Goal: Information Seeking & Learning: Find specific fact

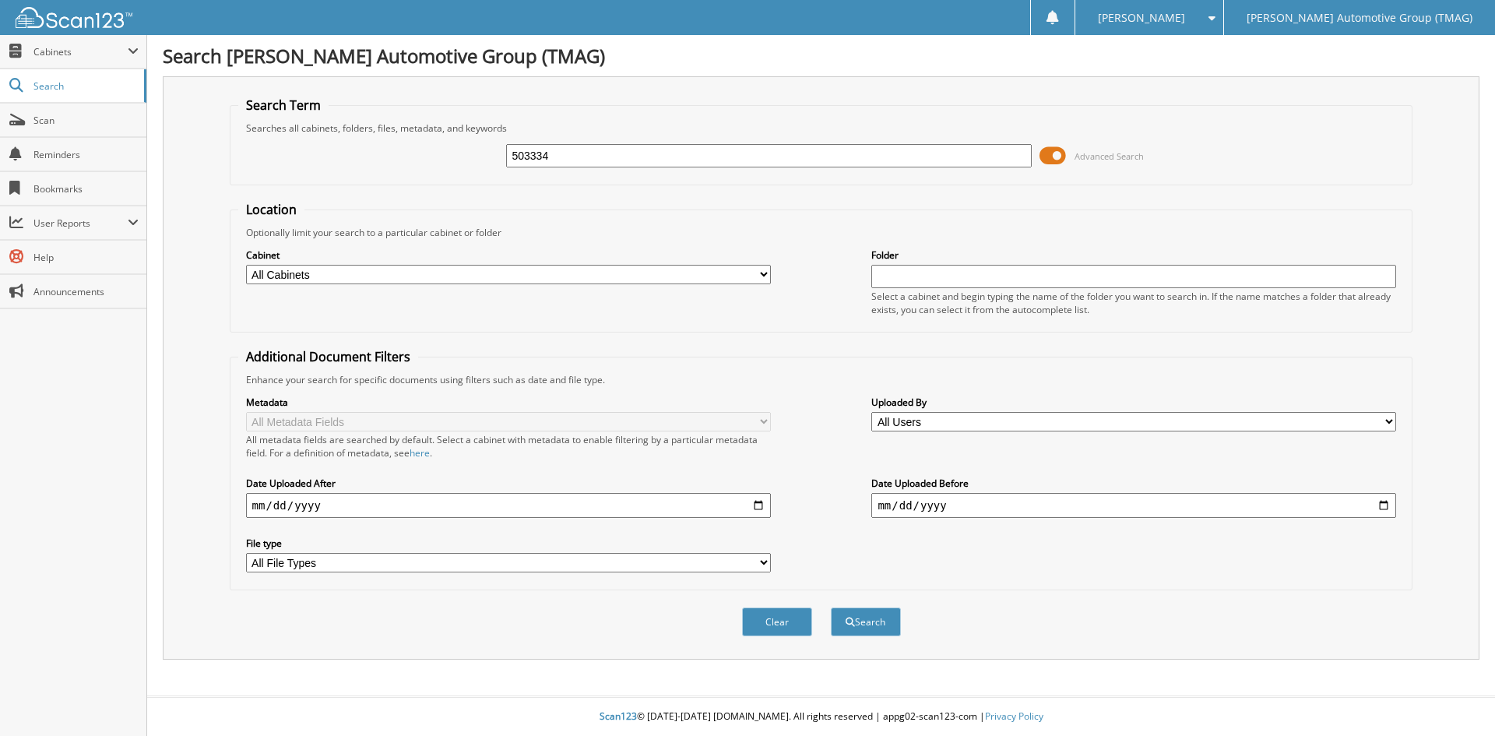
type input "503334"
click at [831, 607] on button "Search" at bounding box center [866, 621] width 70 height 29
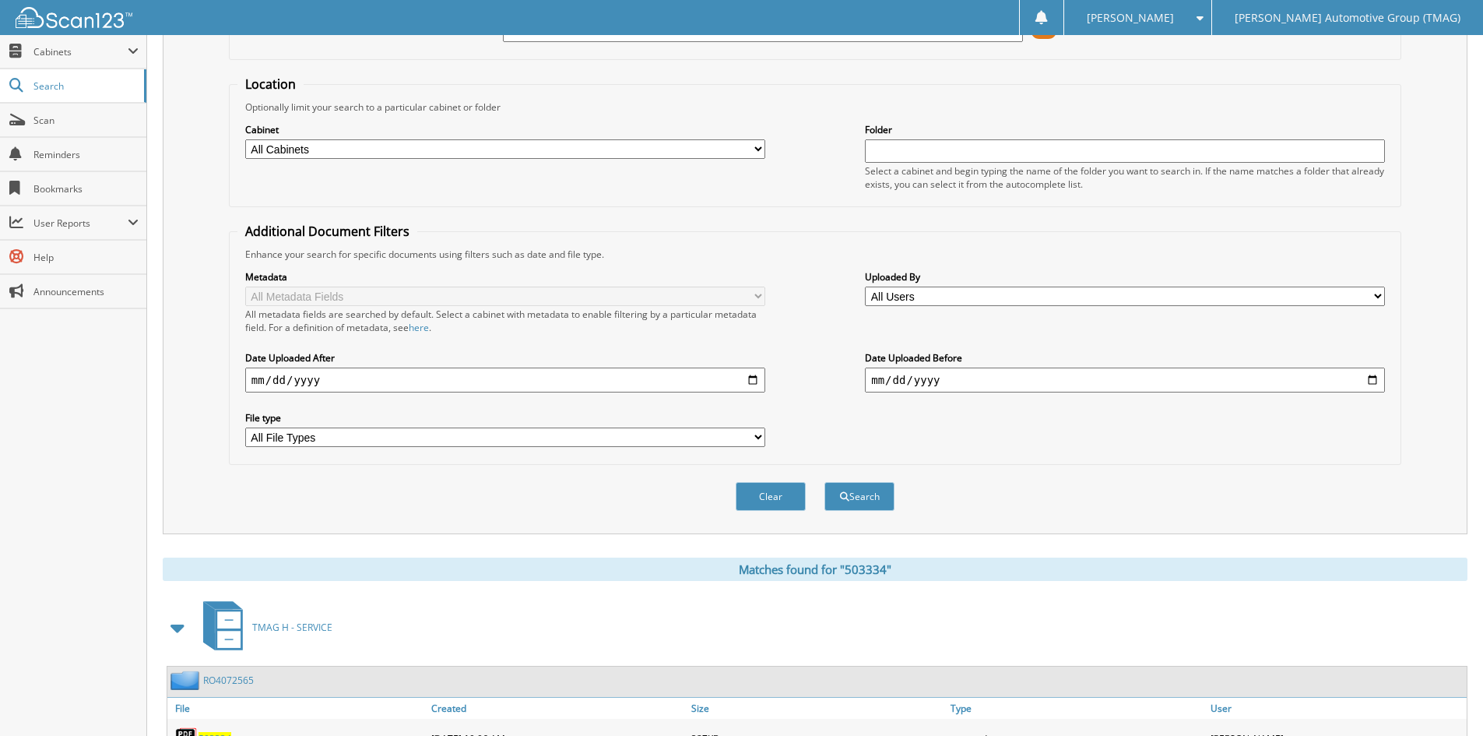
scroll to position [221, 0]
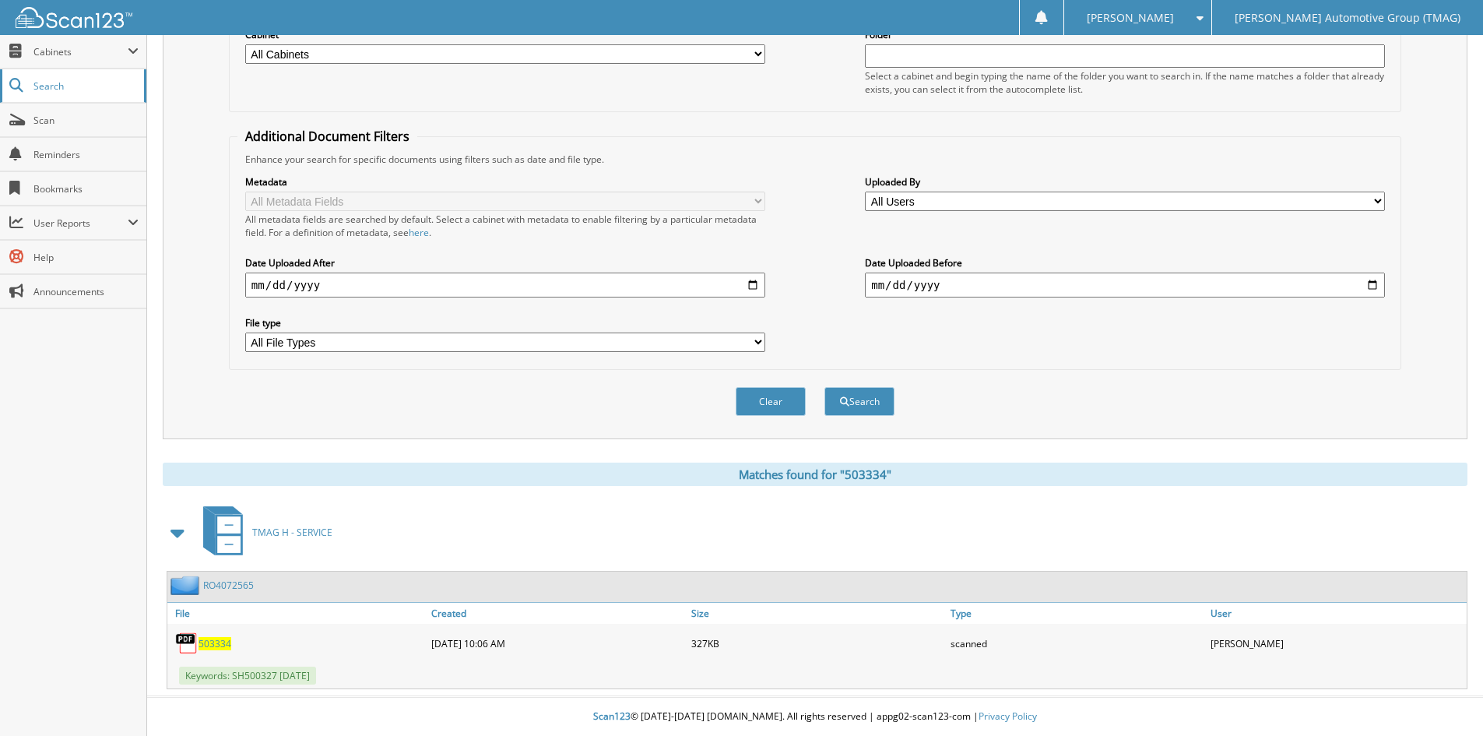
click at [59, 93] on link "Search" at bounding box center [73, 85] width 146 height 33
